Goal: Find specific page/section

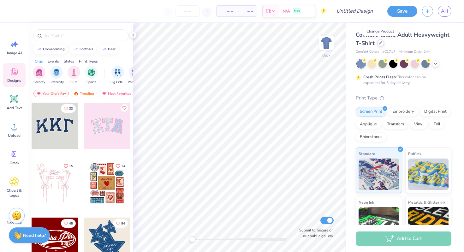
click at [381, 44] on icon at bounding box center [380, 42] width 3 height 3
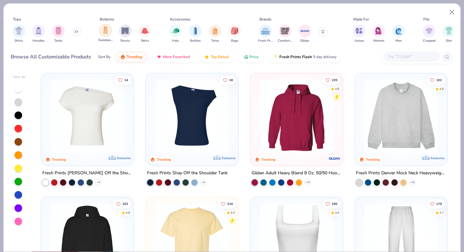
click at [106, 30] on img "filter for Sweatpants" at bounding box center [105, 30] width 7 height 7
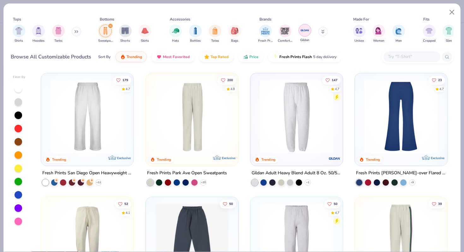
click at [307, 32] on img "filter for Gildan" at bounding box center [304, 30] width 9 height 9
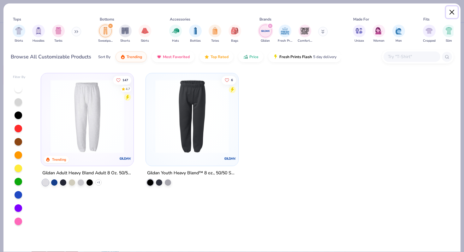
click at [450, 13] on button "Close" at bounding box center [452, 12] width 12 height 12
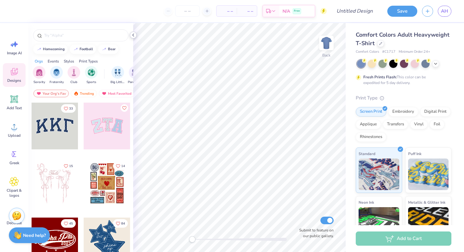
click at [133, 33] on icon at bounding box center [133, 35] width 5 height 5
